Goal: Information Seeking & Learning: Learn about a topic

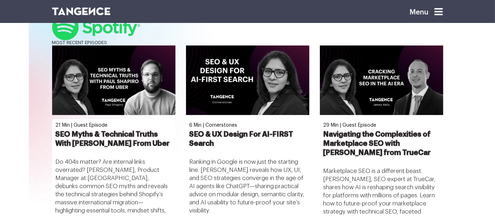
scroll to position [316, 0]
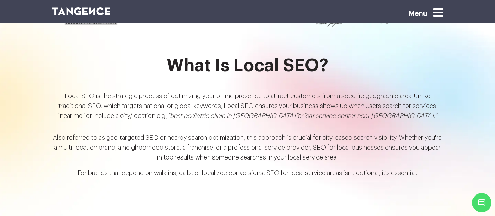
scroll to position [731, 0]
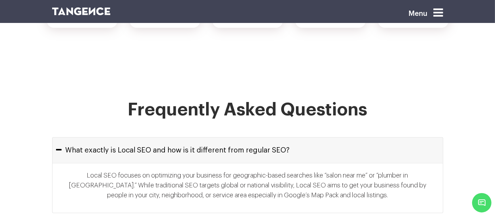
scroll to position [3168, 0]
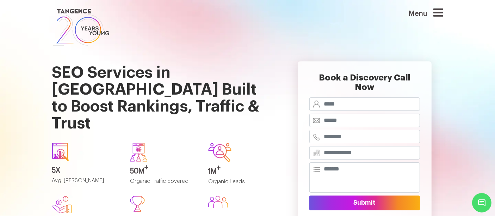
click at [250, 143] on div at bounding box center [242, 152] width 68 height 19
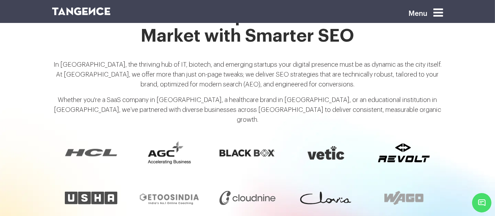
scroll to position [563, 0]
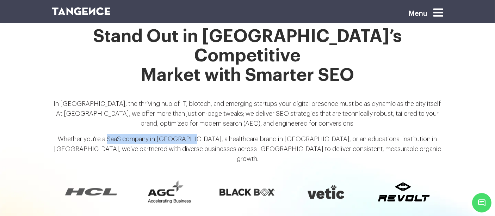
drag, startPoint x: 113, startPoint y: 104, endPoint x: 191, endPoint y: 103, distance: 78.3
click at [191, 134] on p "Whether you're a SaaS company in HITEC City, a healthcare brand in Banjara Hill…" at bounding box center [247, 151] width 391 height 35
copy p "SaaS company in HITEC City"
click at [84, 99] on p "In Hyderabad, the thriving hub of IT, biotech, and emerging startups your digit…" at bounding box center [247, 116] width 391 height 35
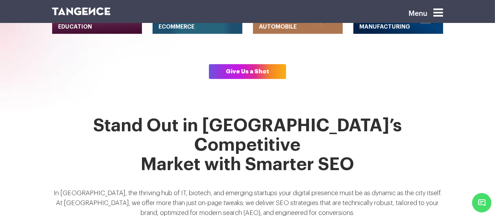
scroll to position [475, 0]
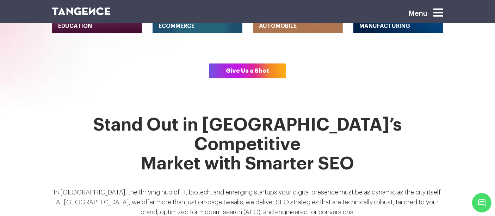
click at [89, 115] on h2 "Stand Out in Hyderabad’s Competitive Market with Smarter SEO" at bounding box center [247, 148] width 391 height 67
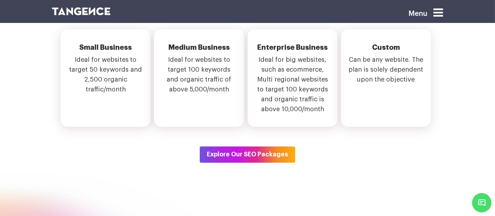
scroll to position [2632, 0]
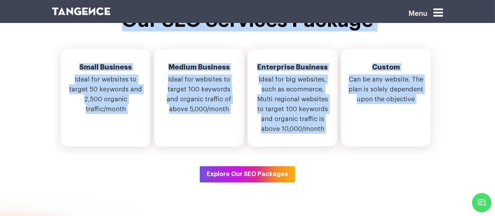
scroll to position [2622, 0]
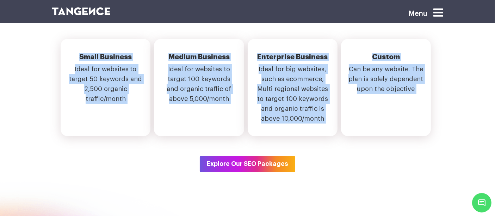
copy div "Stand Out in Hyderabad’s Competitive Market with Smarter SEO In Hyderabad, the …"
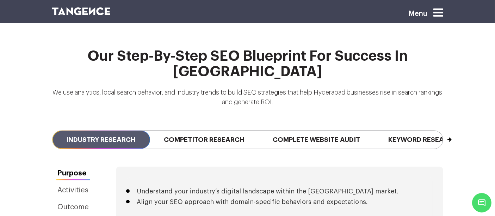
scroll to position [1652, 0]
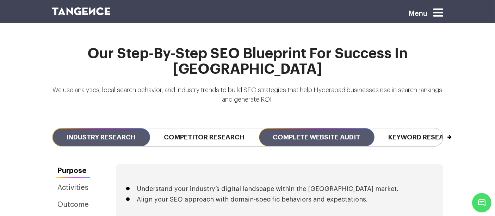
click at [293, 128] on span "Complete Website Audit" at bounding box center [317, 137] width 116 height 18
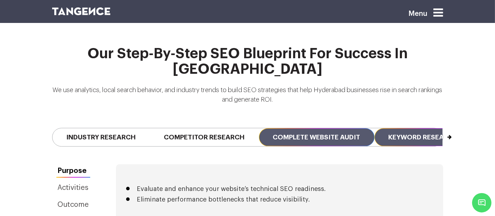
click at [390, 128] on span "Keyword Research" at bounding box center [424, 137] width 98 height 18
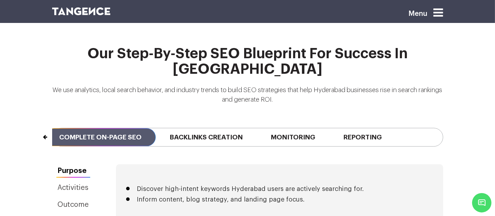
click at [145, 128] on span "Complete On-page SEO" at bounding box center [100, 137] width 111 height 18
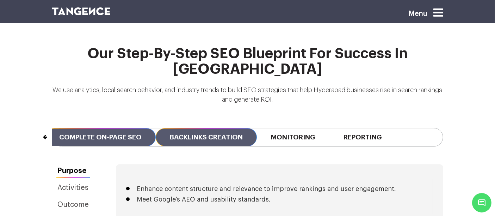
click at [191, 128] on span "Backlinks Creation" at bounding box center [206, 137] width 101 height 18
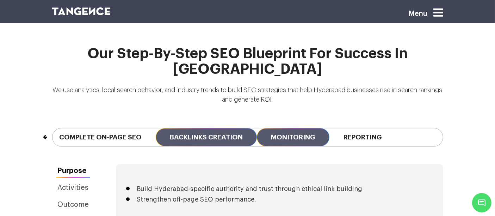
click at [275, 128] on span "Monitoring" at bounding box center [293, 137] width 73 height 18
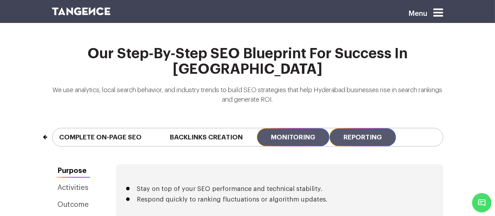
click at [354, 128] on span "Reporting" at bounding box center [363, 137] width 67 height 18
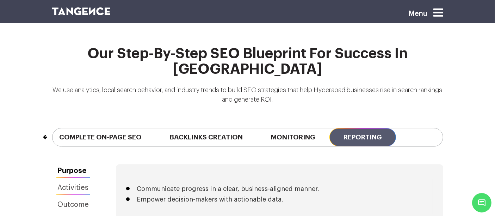
click at [65, 181] on link "Activities" at bounding box center [73, 187] width 43 height 13
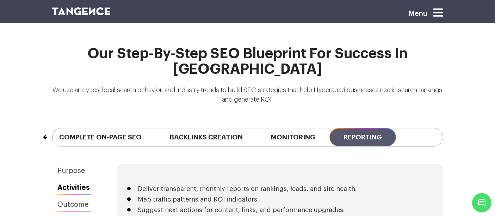
click at [74, 198] on link "Outcome" at bounding box center [74, 204] width 44 height 13
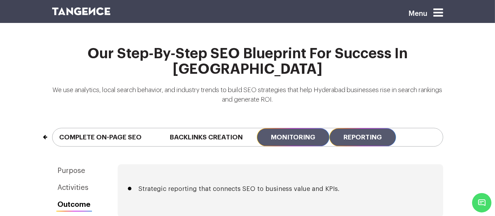
click at [307, 128] on span "Monitoring" at bounding box center [293, 137] width 73 height 18
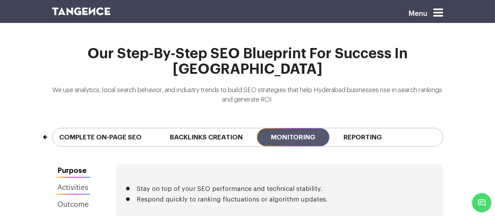
click at [74, 181] on link "Activities" at bounding box center [73, 187] width 43 height 13
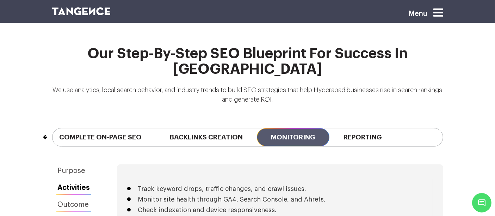
click at [75, 198] on link "Outcome" at bounding box center [74, 204] width 44 height 13
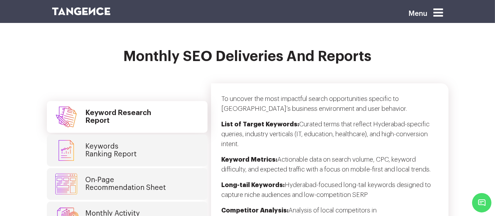
scroll to position [1862, 0]
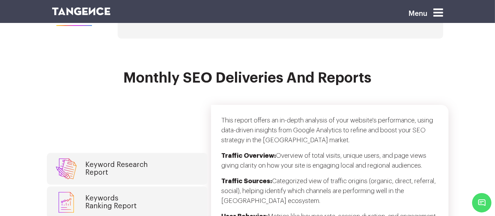
scroll to position [1836, 0]
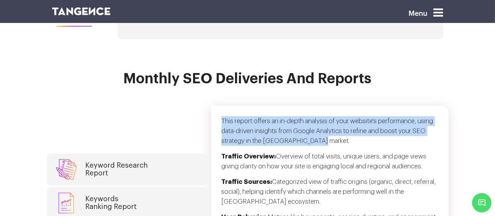
drag, startPoint x: 221, startPoint y: 50, endPoint x: 324, endPoint y: 68, distance: 103.8
click at [324, 116] on p "This report offers an in-depth analysis of your website's performance, using da…" at bounding box center [330, 133] width 216 height 35
copy p "This report offers an in-depth analysis of your website's performance, using da…"
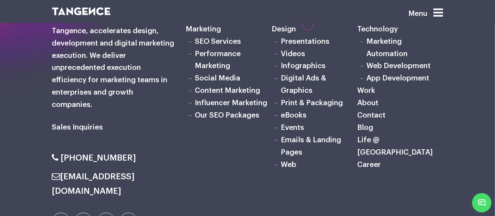
scroll to position [3965, 0]
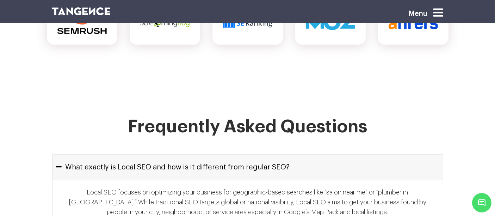
scroll to position [3168, 0]
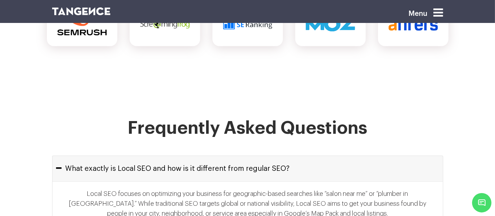
scroll to position [3168, 0]
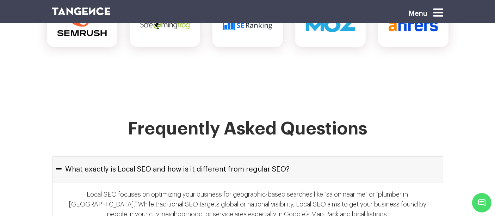
click at [444, 14] on icon at bounding box center [439, 12] width 10 height 11
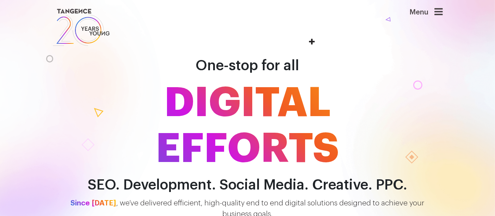
click at [439, 5] on header "Menu" at bounding box center [247, 27] width 495 height 55
click at [440, 10] on icon at bounding box center [439, 12] width 8 height 10
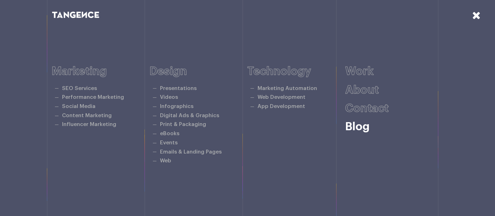
click at [362, 129] on link "Blog" at bounding box center [358, 126] width 24 height 11
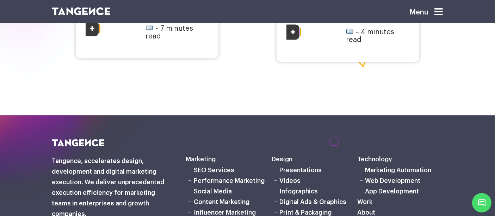
scroll to position [1245, 0]
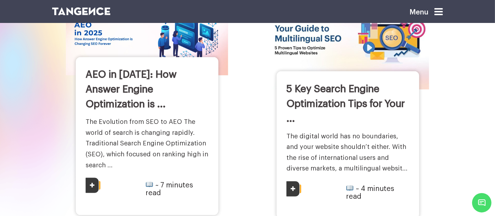
scroll to position [1098, 0]
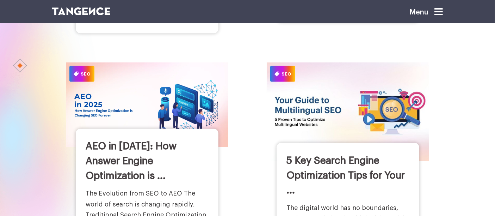
scroll to position [1051, 0]
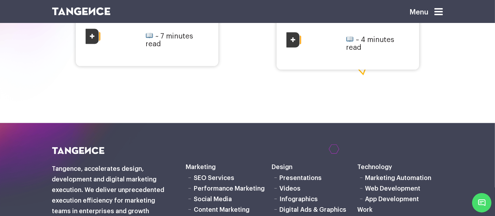
scroll to position [1246, 0]
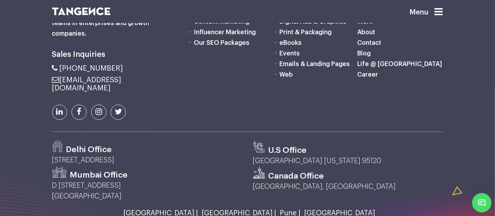
scroll to position [1436, 0]
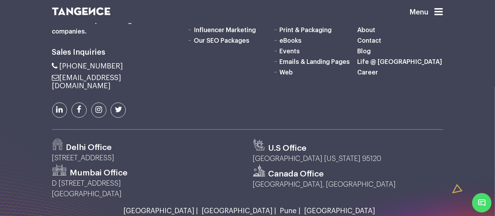
click at [365, 48] on link "Blog" at bounding box center [364, 51] width 13 height 6
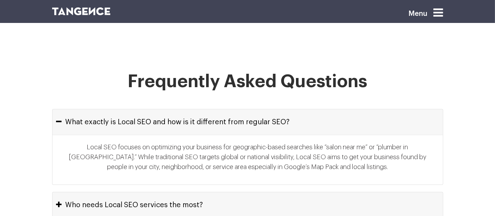
scroll to position [3238, 0]
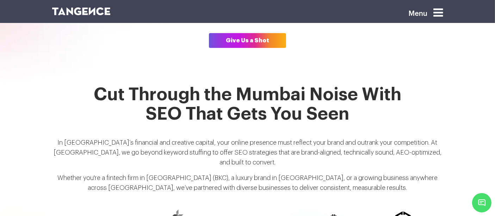
scroll to position [507, 0]
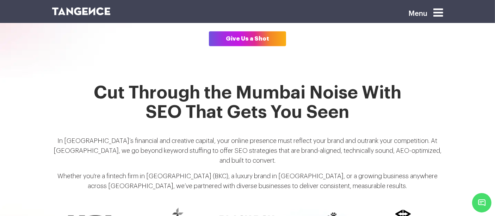
click at [94, 83] on h2 "Cut Through the Mumbai Noise With SEO That Gets You Seen" at bounding box center [247, 106] width 391 height 47
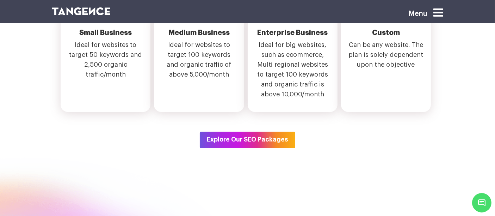
scroll to position [2674, 0]
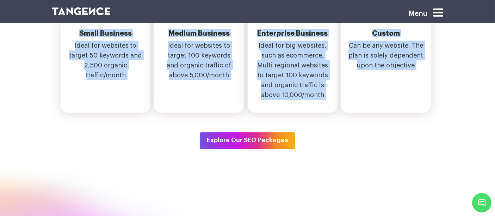
click at [307, 71] on div "Small Business Ideal for websites to target 50 keywords and 2,500 organic traff…" at bounding box center [248, 81] width 402 height 133
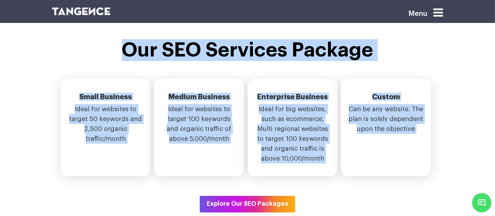
scroll to position [2610, 0]
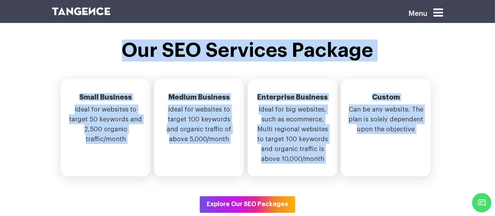
copy div "Lor Ipsumdo sit Ametco Adipi Elit SED Doei Temp Inc Utla Et Dolor’m aliquaeni a…"
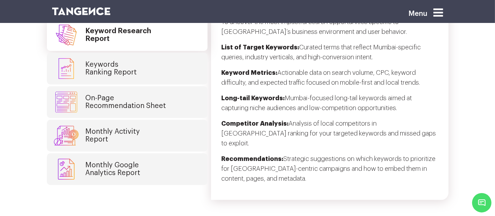
scroll to position [1921, 0]
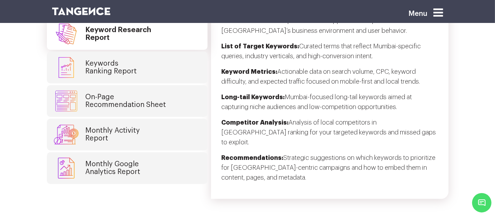
click at [162, 152] on link "Monthly Google Analytics Report" at bounding box center [127, 168] width 161 height 32
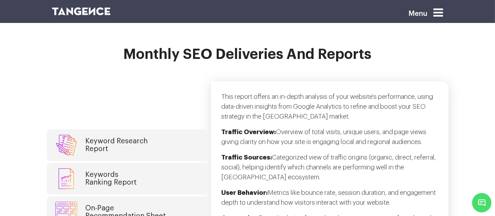
scroll to position [1844, 0]
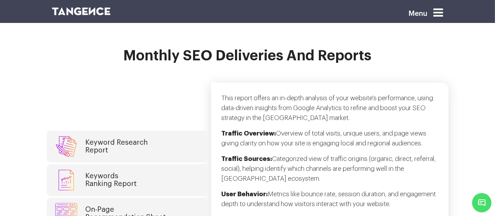
click at [224, 93] on p "This report offers an in-depth analysis of your website's performance, using da…" at bounding box center [330, 110] width 216 height 35
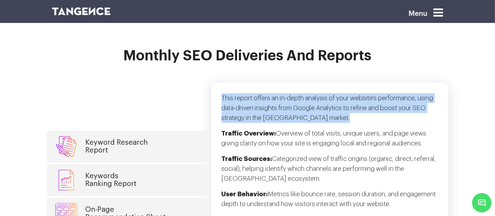
click at [316, 93] on p "This report offers an in-depth analysis of your website's performance, using da…" at bounding box center [330, 110] width 216 height 35
copy div "This report offers an in-depth analysis of your website's performance, using da…"
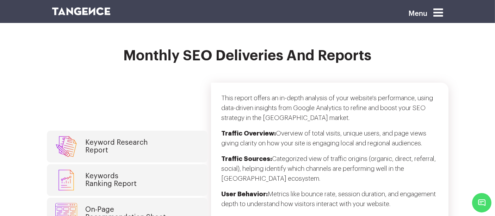
click at [194, 83] on div "Keyword Research Report Keywords Ranking Report On-Page Recommendation Sheet Mo…" at bounding box center [248, 215] width 402 height 264
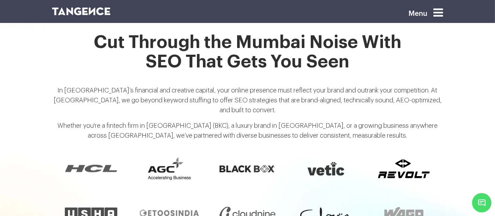
scroll to position [556, 0]
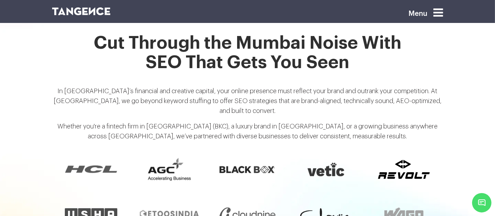
click at [384, 86] on p "In India’s financial and creative capital, your online presence must reflect yo…" at bounding box center [247, 103] width 391 height 35
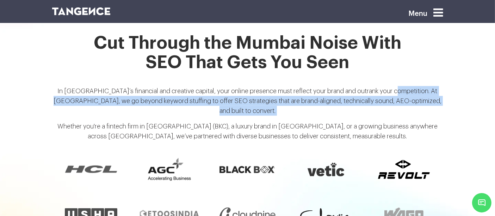
click at [428, 87] on p "In India’s financial and creative capital, your online presence must reflect yo…" at bounding box center [247, 103] width 391 height 35
copy div "At Tangence, we go beyond keyword stuffing to offer SEO strategies that are bra…"
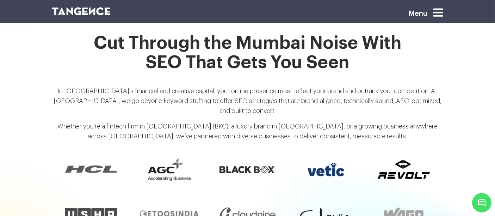
click at [306, 147] on div at bounding box center [326, 169] width 78 height 45
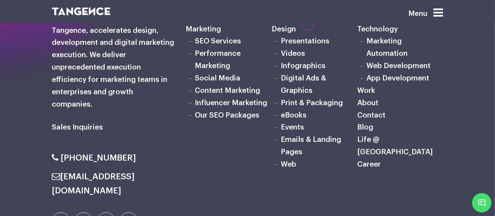
scroll to position [4013, 0]
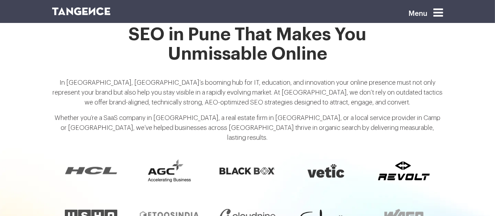
scroll to position [562, 0]
click at [202, 82] on p "In [GEOGRAPHIC_DATA], [GEOGRAPHIC_DATA]’s booming hub for IT, education, and in…" at bounding box center [247, 95] width 391 height 35
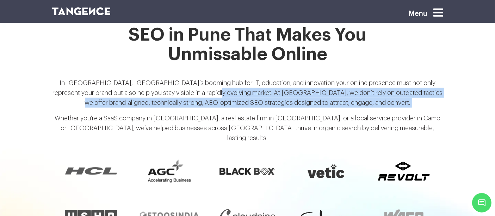
click at [364, 93] on p "In [GEOGRAPHIC_DATA], [GEOGRAPHIC_DATA]’s booming hub for IT, education, and in…" at bounding box center [247, 95] width 391 height 35
copy div "At [GEOGRAPHIC_DATA], we don’t rely on outdated tactics we offer brand-aligned,…"
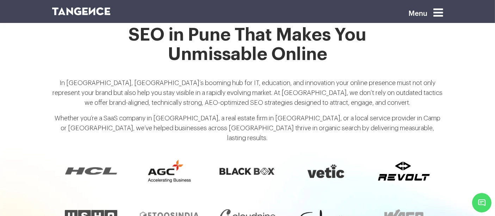
click at [204, 148] on div at bounding box center [169, 170] width 78 height 45
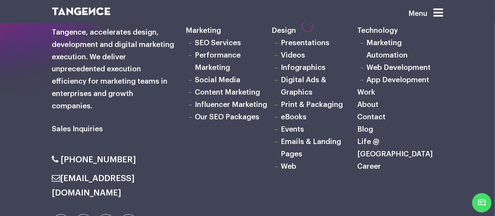
scroll to position [3833, 0]
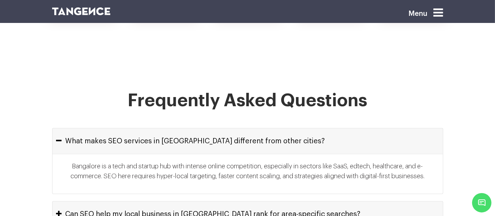
scroll to position [3157, 0]
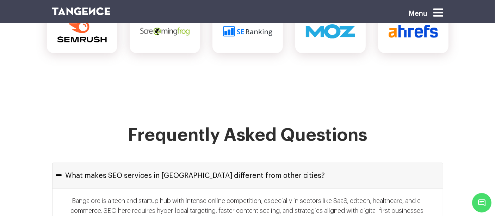
click at [215, 196] on p "Bangalore is a tech and startup hub with intense online competition, especially…" at bounding box center [248, 208] width 377 height 25
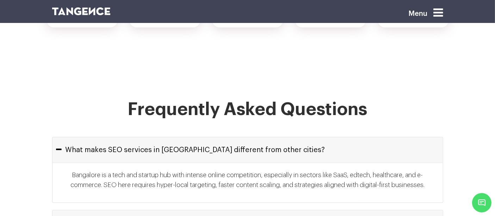
scroll to position [3188, 0]
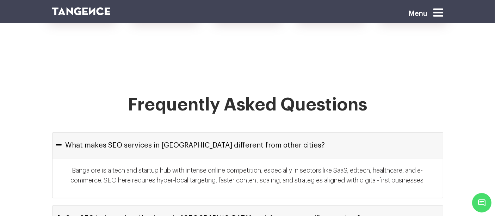
click at [215, 206] on button "Can SEO help my local business in Bangalore rank for area-specific searches?" at bounding box center [248, 218] width 391 height 25
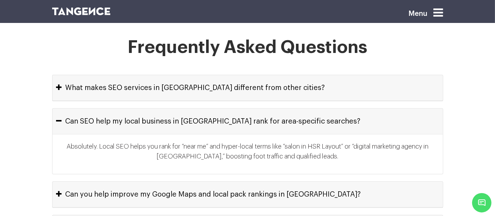
scroll to position [3247, 0]
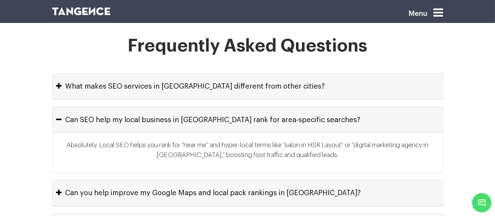
click at [53, 107] on button "Can SEO help my local business in Bangalore rank for area-specific searches?" at bounding box center [248, 119] width 391 height 25
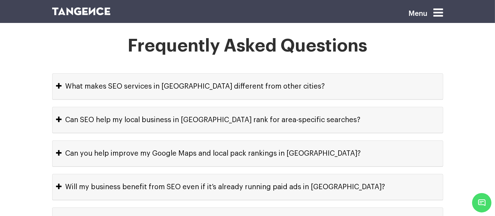
click at [53, 107] on button "Can SEO help my local business in Bangalore rank for area-specific searches?" at bounding box center [248, 119] width 391 height 25
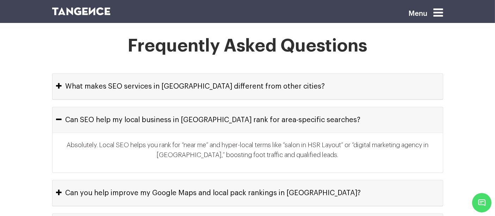
click at [53, 107] on button "Can SEO help my local business in Bangalore rank for area-specific searches?" at bounding box center [248, 119] width 391 height 25
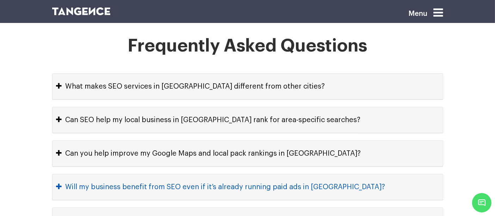
click at [207, 174] on button "Will my business benefit from SEO even if it’s already running paid ads in Bang…" at bounding box center [248, 186] width 391 height 25
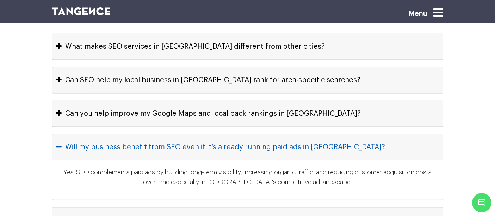
scroll to position [3287, 0]
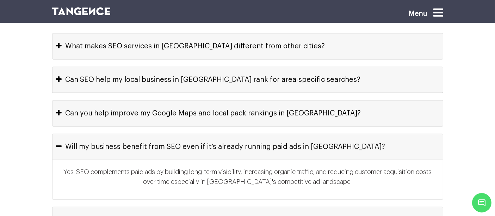
click at [207, 207] on button "Do you optimize websites for voice search queries popular in Bangalore?" at bounding box center [248, 219] width 391 height 25
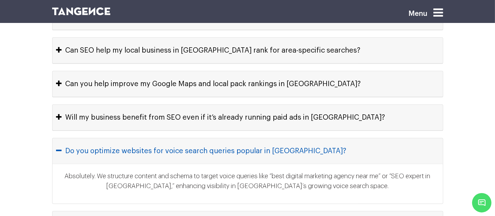
scroll to position [3316, 0]
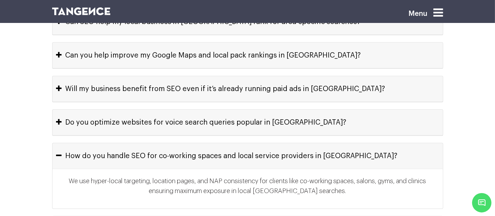
scroll to position [3345, 0]
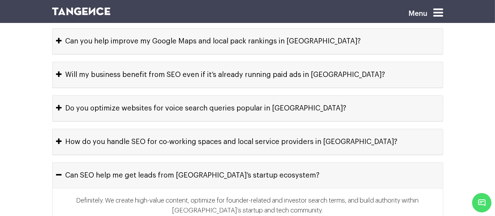
scroll to position [3361, 0]
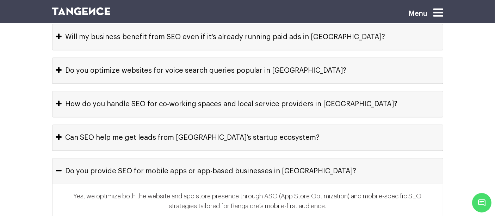
scroll to position [3398, 0]
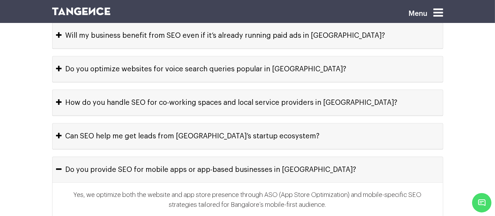
drag, startPoint x: 215, startPoint y: 147, endPoint x: 209, endPoint y: 148, distance: 6.4
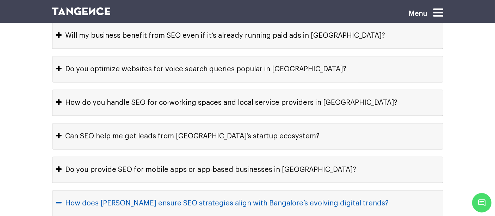
click at [53, 190] on button "How does Tangence ensure SEO strategies align with Bangalore’s evolving digital…" at bounding box center [248, 202] width 391 height 25
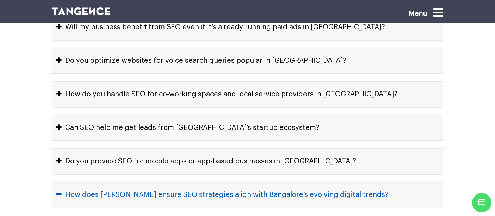
scroll to position [3407, 0]
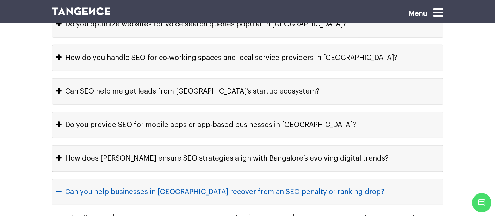
scroll to position [3443, 0]
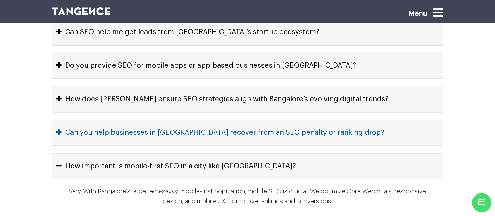
scroll to position [3503, 0]
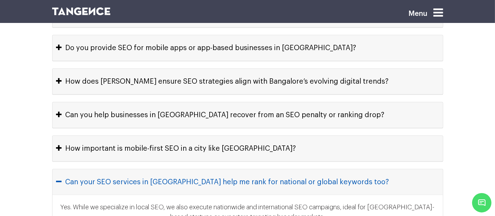
scroll to position [3536, 0]
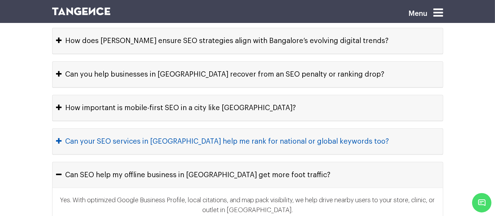
scroll to position [3560, 0]
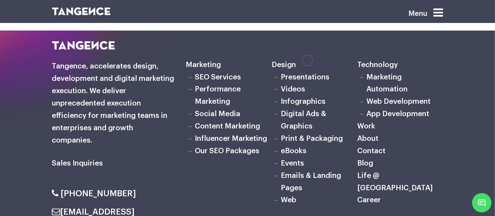
scroll to position [3899, 0]
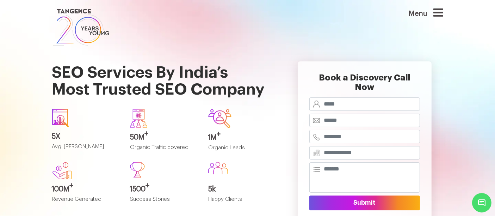
click at [247, 120] on div at bounding box center [242, 118] width 68 height 19
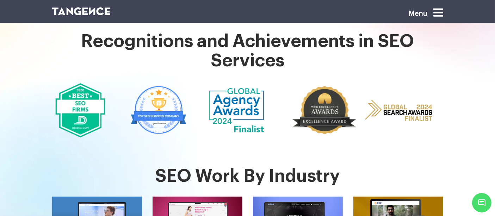
scroll to position [178, 0]
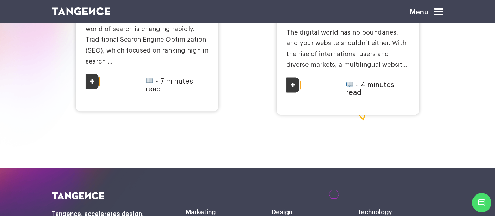
scroll to position [1199, 0]
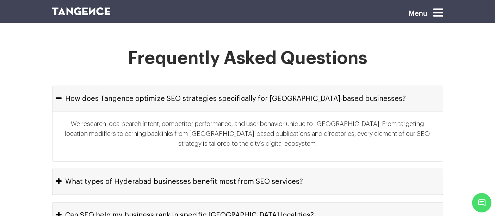
scroll to position [3300, 0]
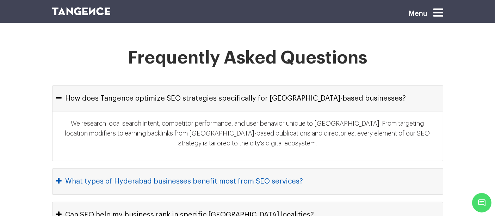
click at [236, 169] on button "What types of Hyderabad businesses benefit most from SEO services?" at bounding box center [248, 181] width 391 height 25
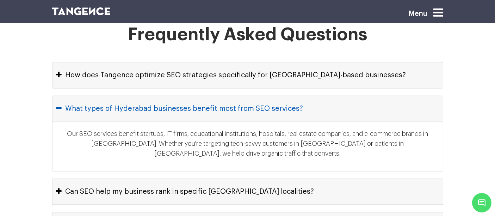
scroll to position [3323, 0]
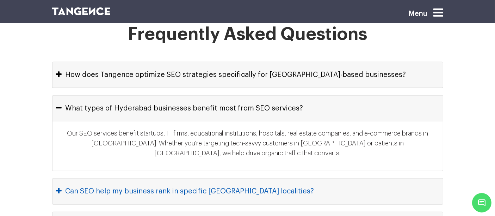
click at [235, 178] on button "Can SEO help my business rank in specific Hyderabad localities?" at bounding box center [248, 190] width 391 height 25
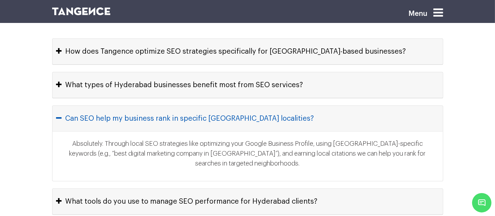
scroll to position [3347, 0]
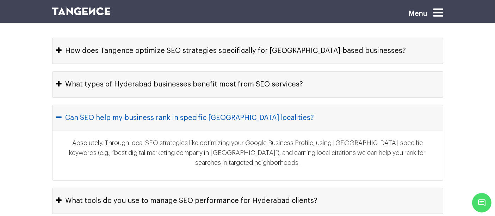
click at [235, 188] on button "What tools do you use to manage SEO performance for Hyderabad clients?" at bounding box center [248, 200] width 391 height 25
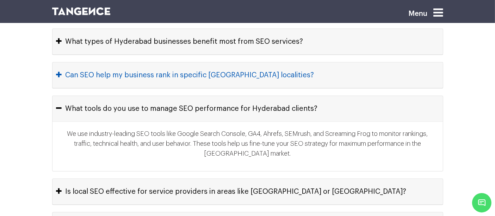
scroll to position [3390, 0]
click at [235, 178] on button "Is local SEO effective for service providers in areas like Banjara Hills or Jub…" at bounding box center [248, 190] width 391 height 25
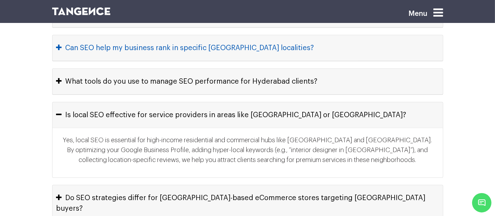
scroll to position [3418, 0]
click at [235, 184] on button "Do SEO strategies differ for Hyderabad-based eCommerce stores targeting Telanga…" at bounding box center [248, 202] width 391 height 36
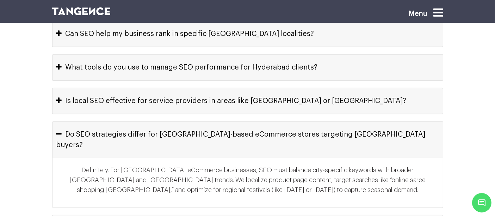
scroll to position [3433, 0]
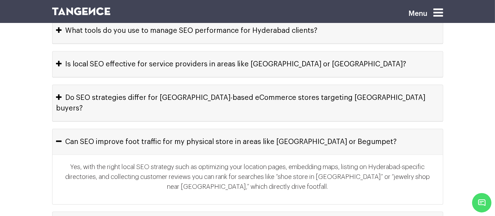
scroll to position [3468, 0]
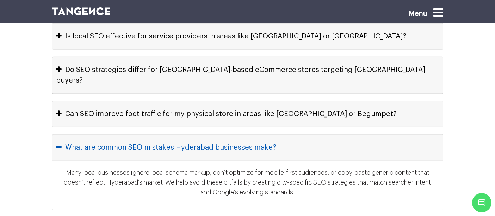
scroll to position [3500, 0]
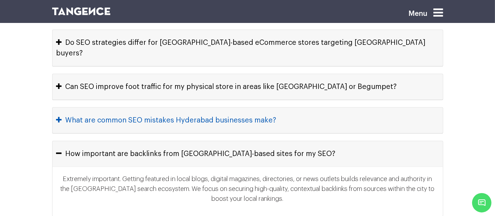
scroll to position [3524, 0]
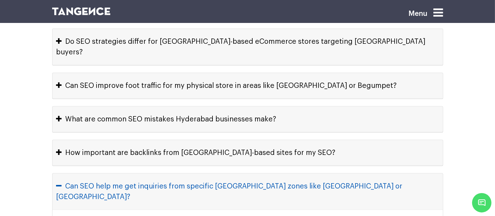
click at [53, 173] on button "Can SEO help me get inquiries from specific Hyderabad zones like Kukatpally or …" at bounding box center [248, 191] width 391 height 36
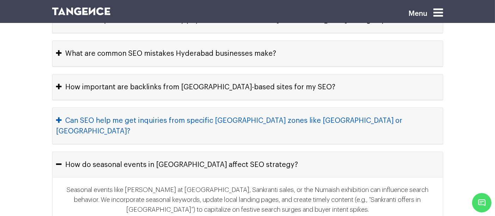
scroll to position [3590, 0]
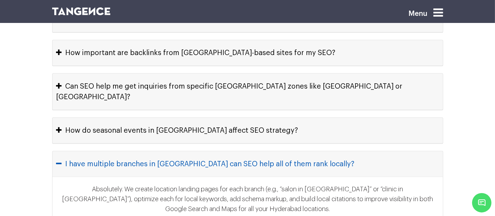
scroll to position [3624, 0]
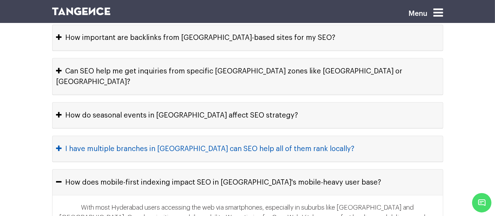
scroll to position [3639, 0]
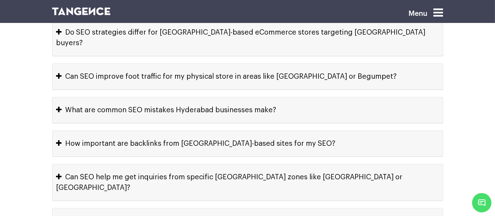
scroll to position [3533, 0]
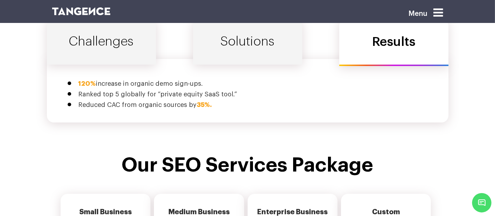
scroll to position [2525, 0]
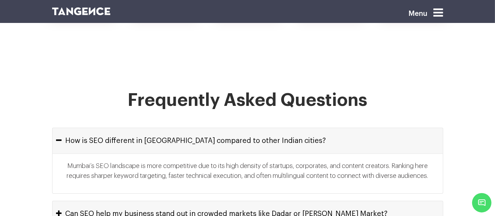
scroll to position [3229, 0]
click at [246, 201] on button "Can SEO help my business stand out in crowded markets like Dadar or Crawford Ma…" at bounding box center [248, 213] width 391 height 25
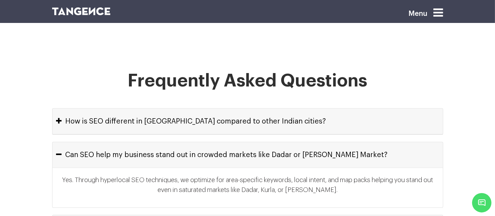
scroll to position [3260, 0]
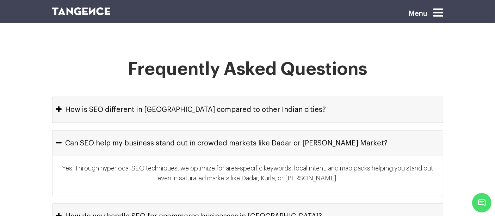
click at [246, 203] on button "How do you handle SEO for ecommerce businesses in Mumbai?" at bounding box center [248, 215] width 391 height 25
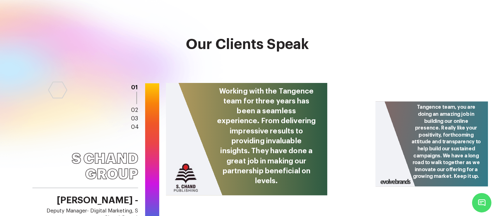
scroll to position [3263, 0]
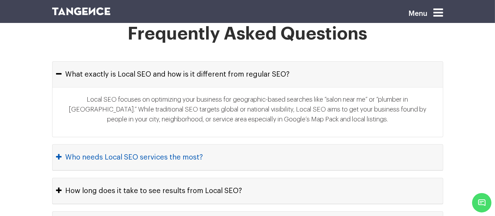
click at [224, 145] on button "Who needs Local SEO services the most?" at bounding box center [248, 157] width 391 height 25
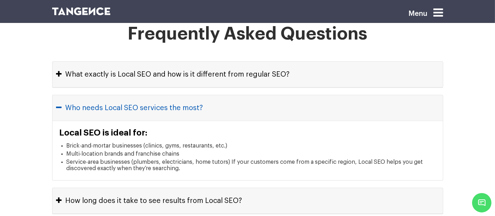
click at [204, 95] on button "Who needs Local SEO services the most?" at bounding box center [248, 107] width 391 height 25
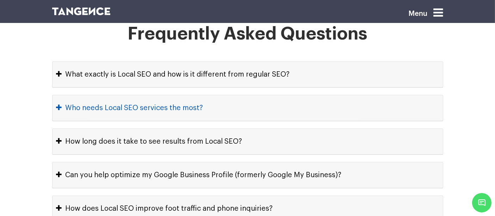
click at [204, 95] on button "Who needs Local SEO services the most?" at bounding box center [248, 107] width 391 height 25
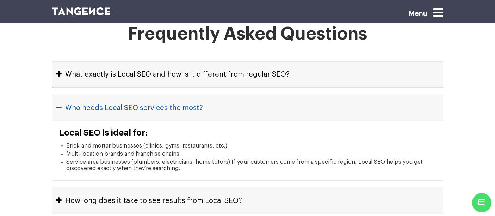
click at [53, 95] on button "Who needs Local SEO services the most?" at bounding box center [248, 107] width 391 height 25
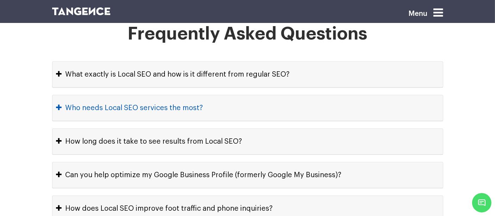
click at [53, 95] on button "Who needs Local SEO services the most?" at bounding box center [248, 107] width 391 height 25
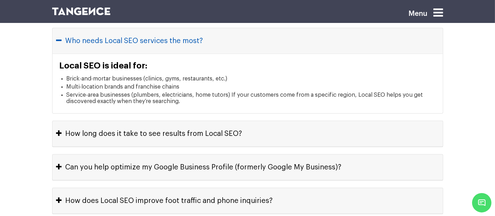
scroll to position [3331, 0]
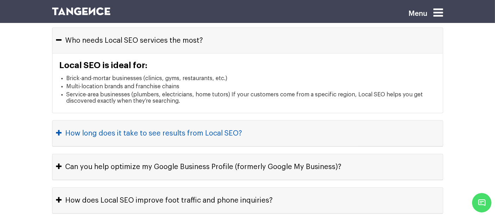
click at [194, 121] on button "How long does it take to see results from Local SEO?" at bounding box center [248, 133] width 391 height 25
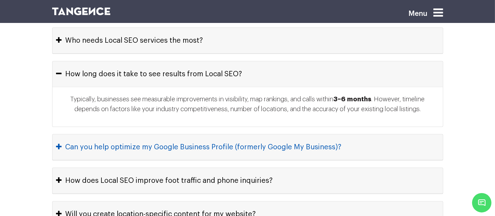
click at [193, 134] on button "Can you help optimize my Google Business Profile (formerly Google My Business)?" at bounding box center [248, 146] width 391 height 25
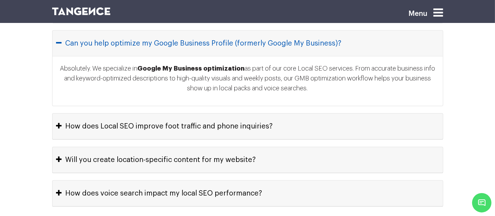
scroll to position [3395, 0]
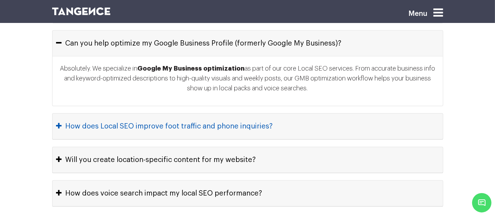
click at [198, 114] on button "How does Local SEO improve foot traffic and phone inquiries?" at bounding box center [248, 126] width 391 height 25
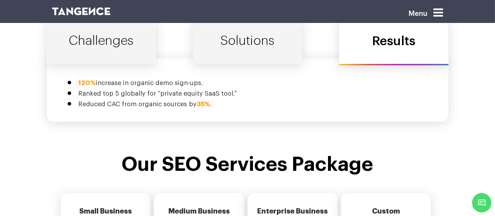
click at [99, 153] on h4 "Our SEO Services Package" at bounding box center [247, 164] width 391 height 22
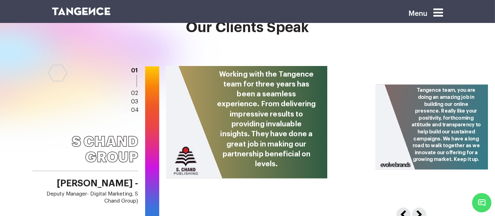
scroll to position [2925, 0]
